Goal: Ask a question

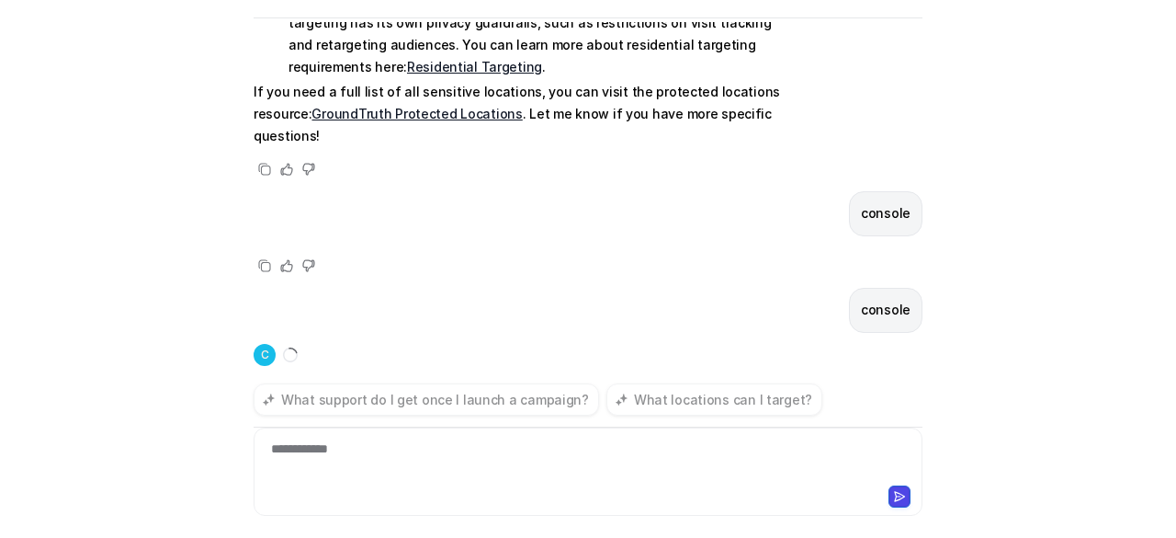
scroll to position [347, 0]
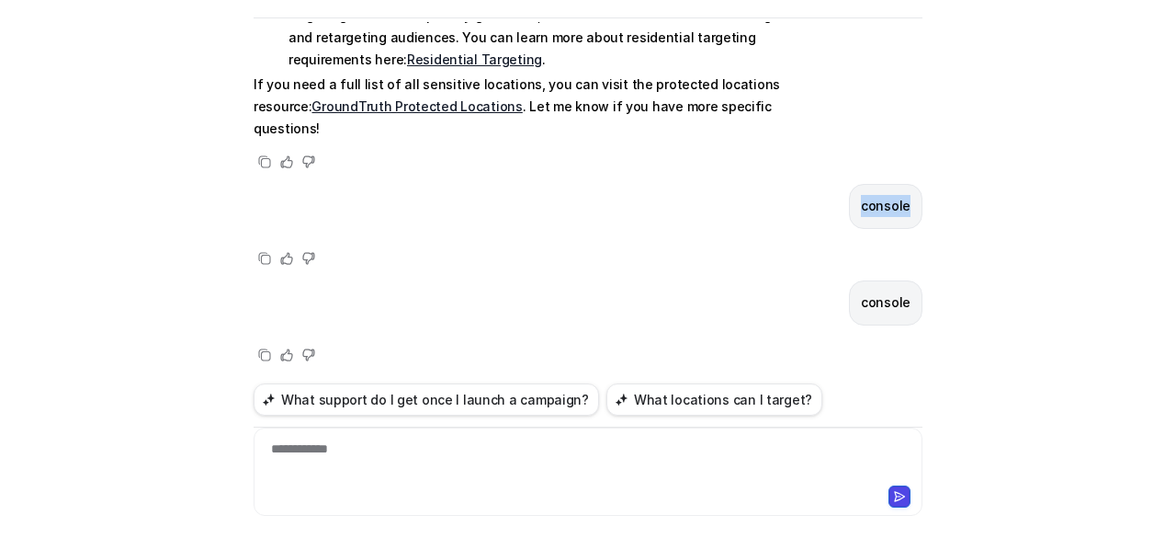
drag, startPoint x: 903, startPoint y: 206, endPoint x: 855, endPoint y: 205, distance: 47.8
click at [855, 205] on div "console" at bounding box center [886, 206] width 74 height 45
copy p "console"
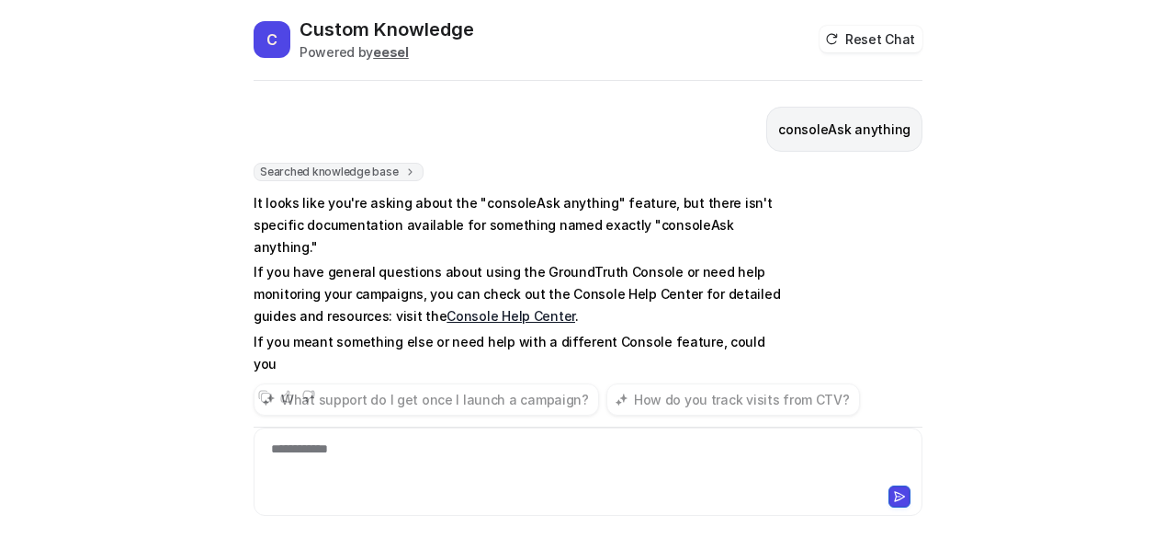
scroll to position [28, 0]
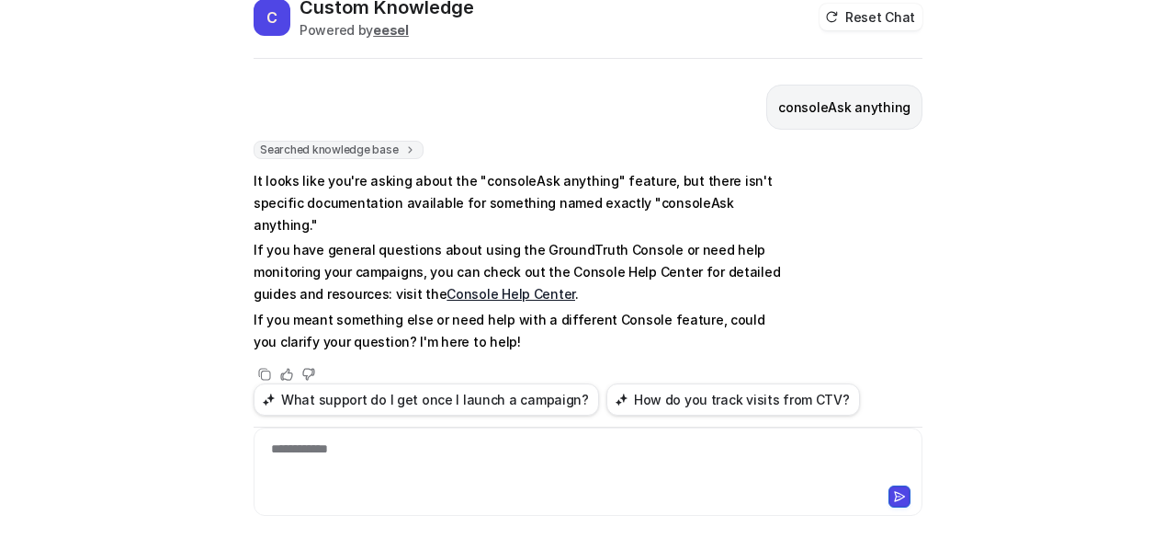
drag, startPoint x: 446, startPoint y: 281, endPoint x: 443, endPoint y: 263, distance: 18.6
click at [443, 263] on p "If you have general questions about using the GroundTruth Console or need help …" at bounding box center [523, 272] width 538 height 66
click at [447, 286] on link "Console Help Center" at bounding box center [511, 294] width 129 height 16
click at [423, 478] on div "**********" at bounding box center [588, 471] width 669 height 88
click at [423, 478] on div at bounding box center [588, 460] width 661 height 42
